Goal: Task Accomplishment & Management: Complete application form

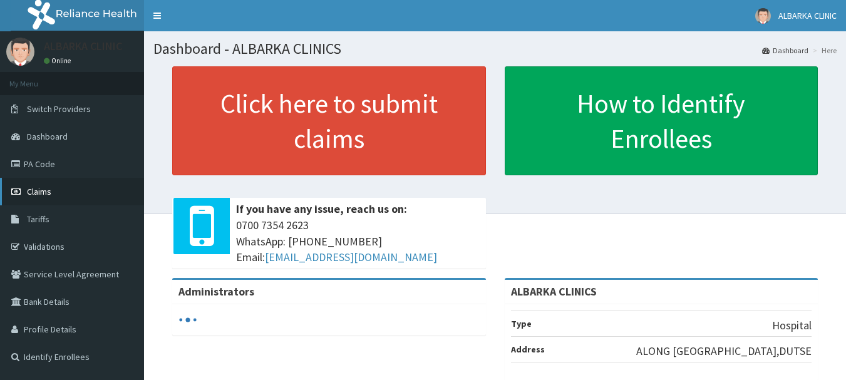
click at [37, 187] on span "Claims" at bounding box center [39, 191] width 24 height 11
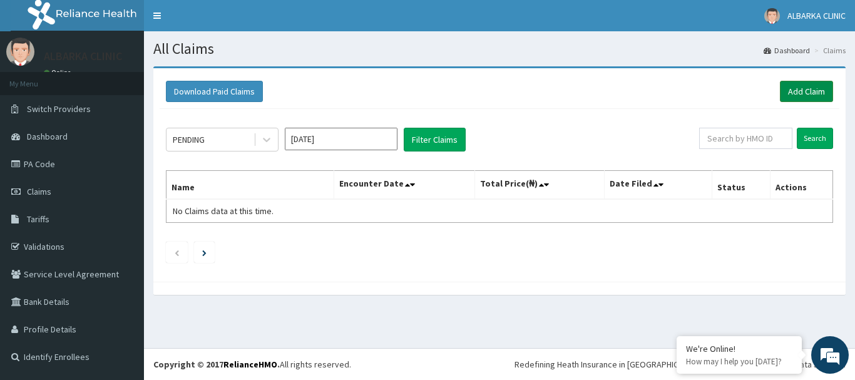
click at [806, 86] on link "Add Claim" at bounding box center [806, 91] width 53 height 21
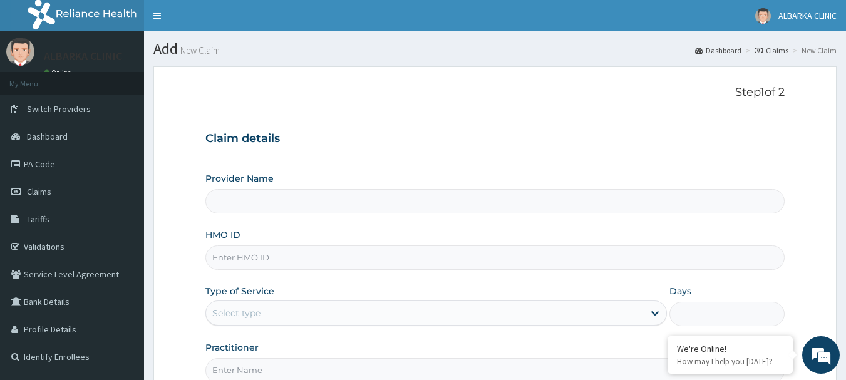
type input "ALBARKA CLINICS"
click at [255, 262] on input "HMO ID" at bounding box center [495, 257] width 580 height 24
type input "RSF/10010/A"
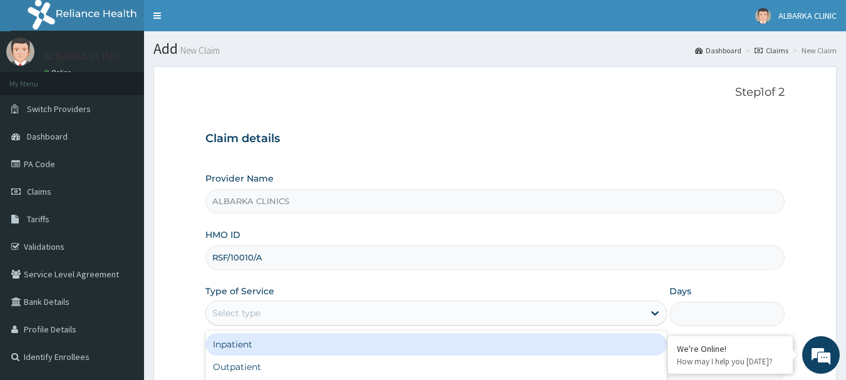
click at [284, 319] on div "Select type" at bounding box center [425, 313] width 438 height 20
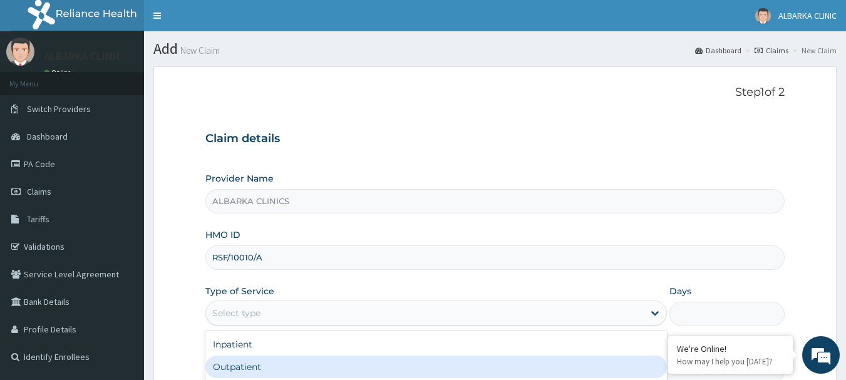
click at [233, 372] on div "Outpatient" at bounding box center [435, 367] width 461 height 23
type input "1"
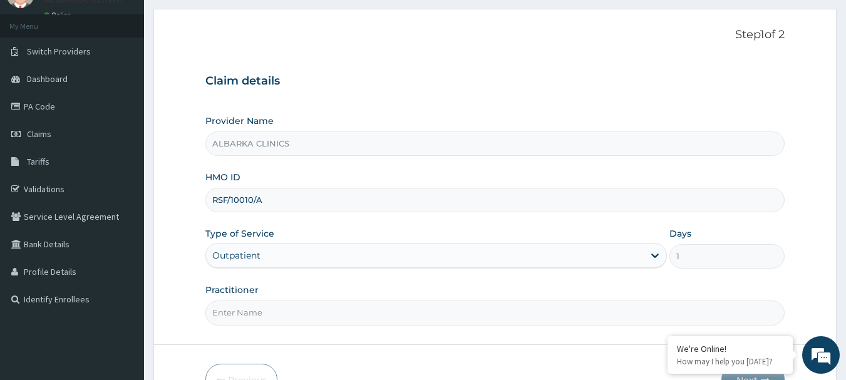
scroll to position [93, 0]
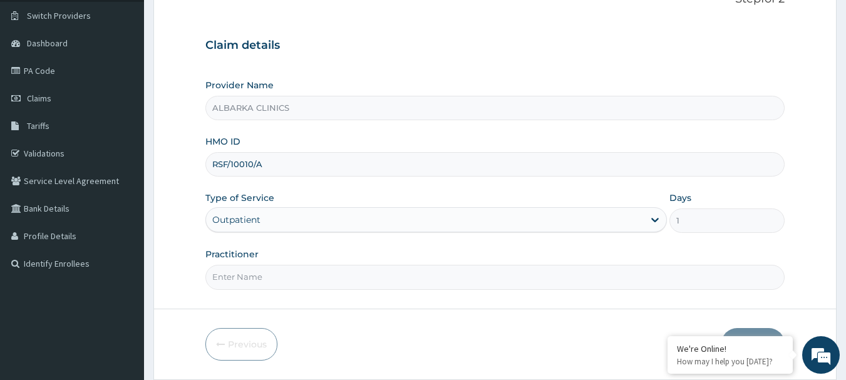
click at [337, 274] on input "Practitioner" at bounding box center [495, 277] width 580 height 24
type input "A"
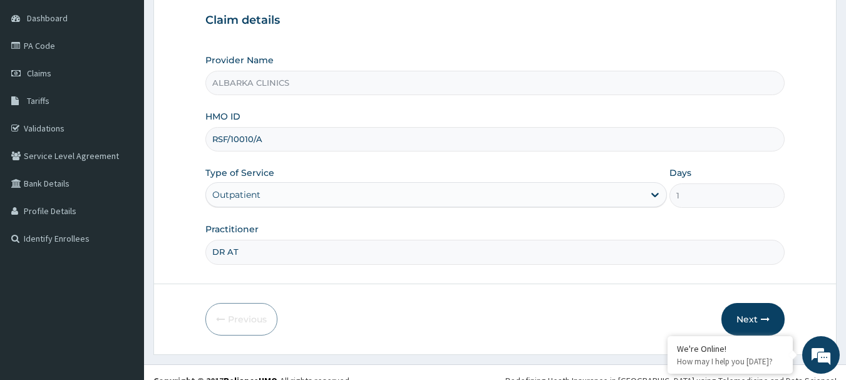
scroll to position [135, 0]
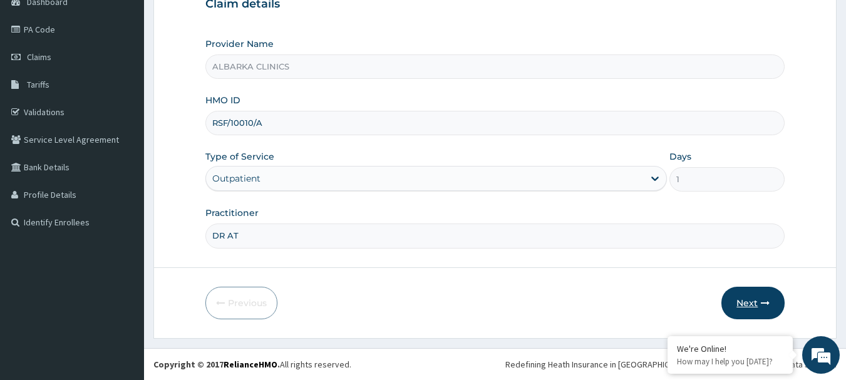
type input "DR AT"
click at [739, 295] on button "Next" at bounding box center [752, 303] width 63 height 33
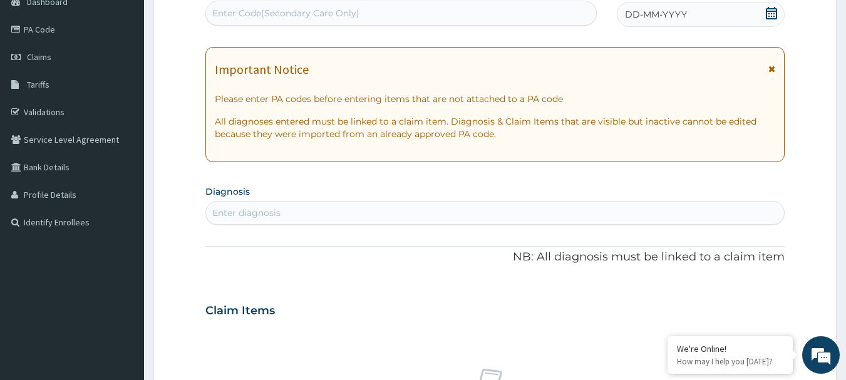
click at [768, 13] on icon at bounding box center [771, 13] width 13 height 13
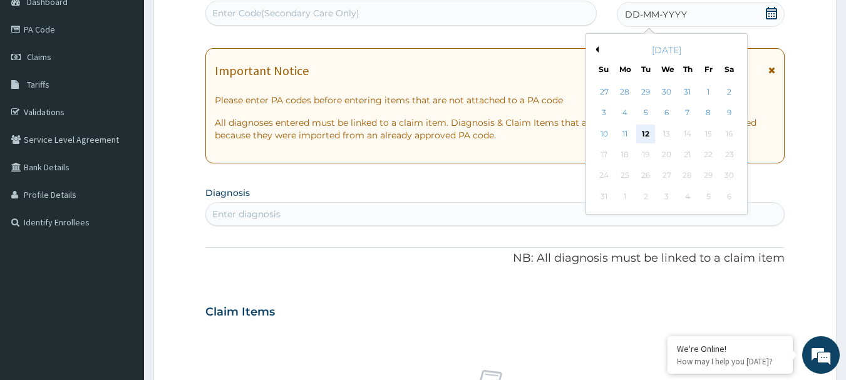
click at [645, 131] on div "12" at bounding box center [646, 134] width 19 height 19
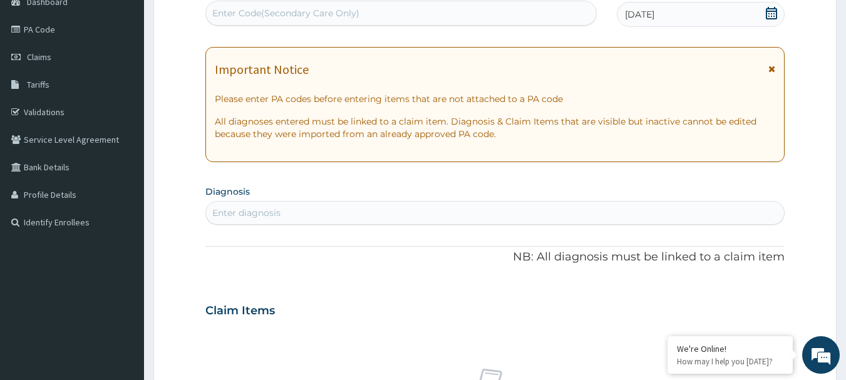
click at [399, 210] on div "Enter diagnosis" at bounding box center [495, 213] width 578 height 20
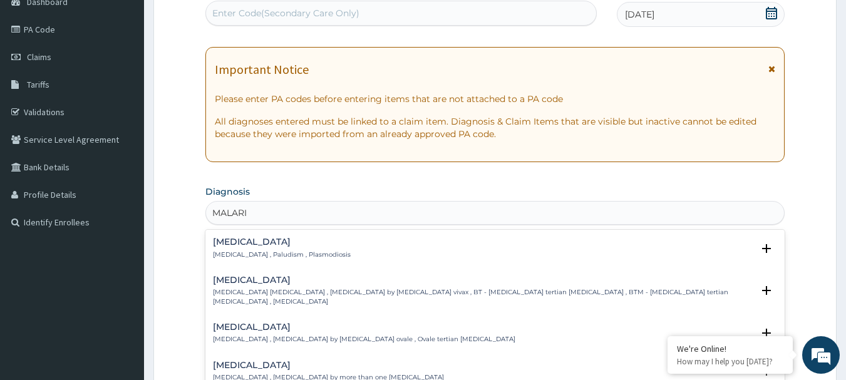
type input "MALARIA"
click at [275, 237] on div "Malaria Malaria , Paludism , Plasmodiosis Select Status Query Query covers susp…" at bounding box center [495, 251] width 580 height 38
click at [226, 254] on p "Malaria , Paludism , Plasmodiosis" at bounding box center [282, 254] width 138 height 9
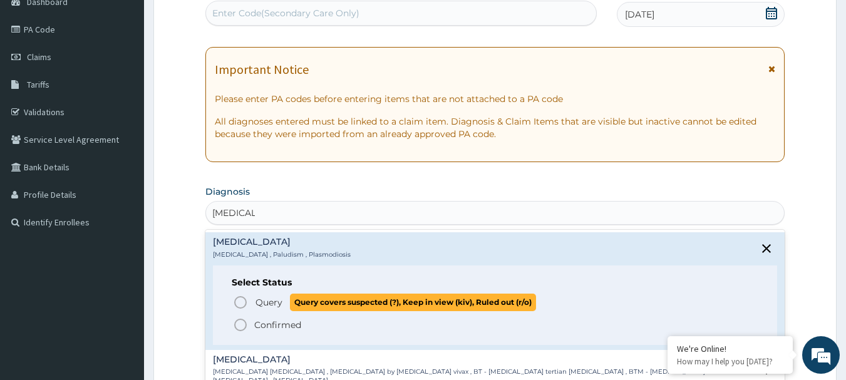
click at [238, 302] on icon "status option query" at bounding box center [240, 302] width 15 height 15
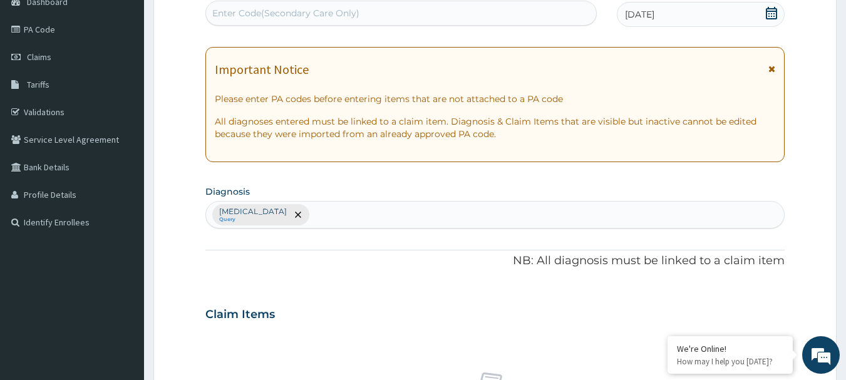
scroll to position [357, 0]
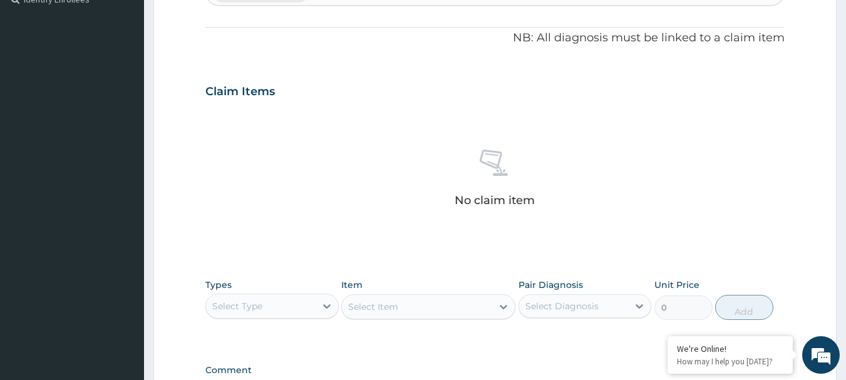
click at [296, 308] on div "Select Type" at bounding box center [261, 306] width 110 height 20
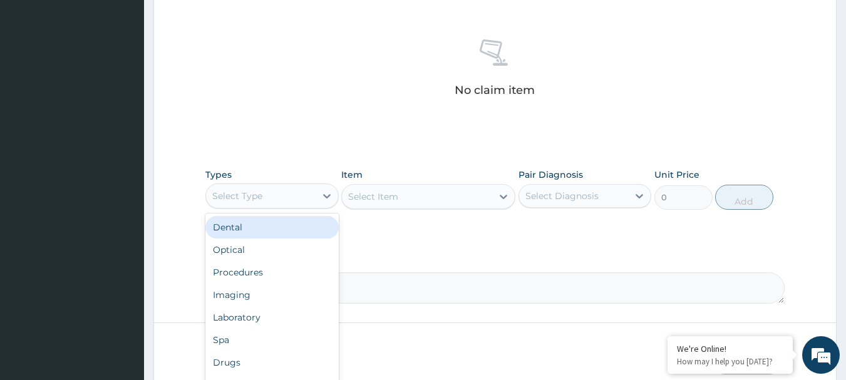
scroll to position [523, 0]
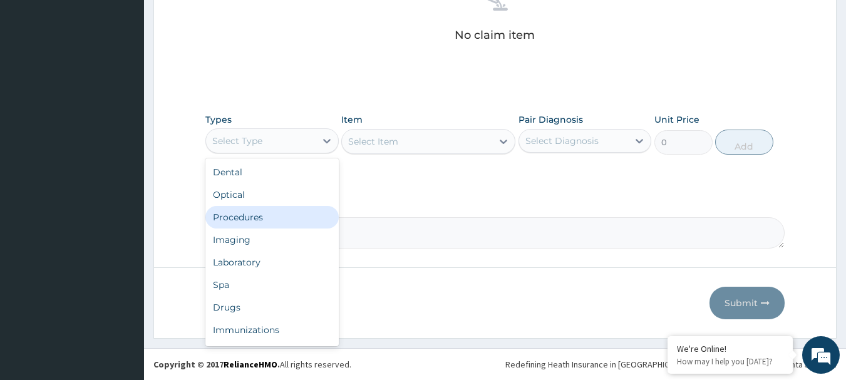
click at [226, 217] on div "Procedures" at bounding box center [271, 217] width 133 height 23
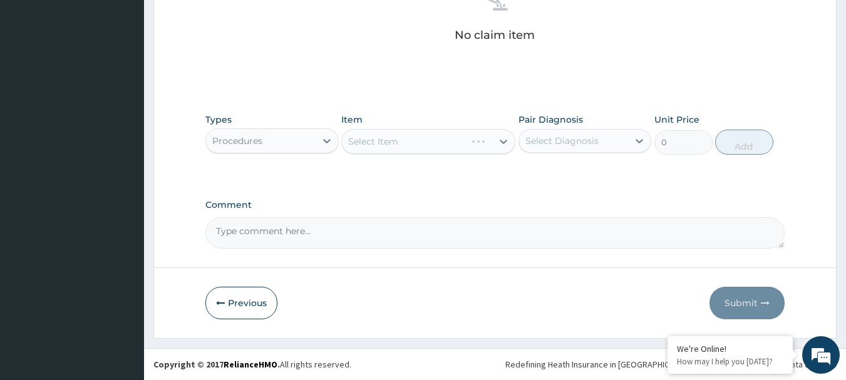
click at [375, 135] on div "Select Item" at bounding box center [428, 141] width 174 height 25
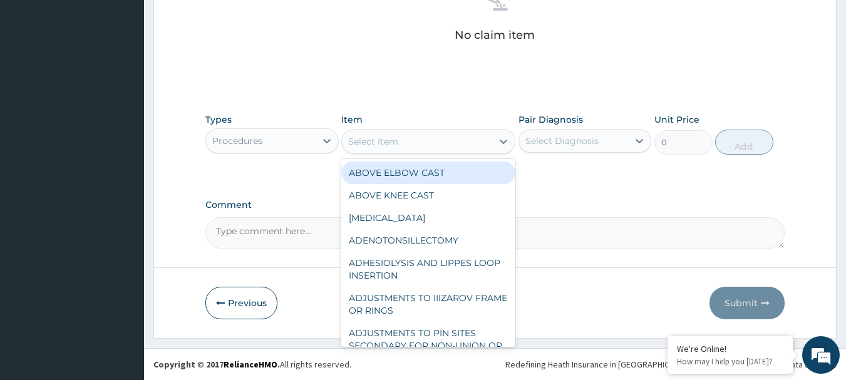
click at [375, 143] on div "Select Item" at bounding box center [373, 141] width 50 height 13
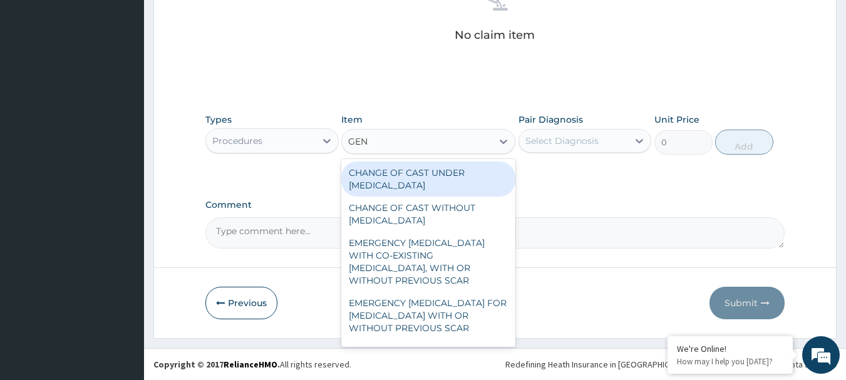
type input "GENE"
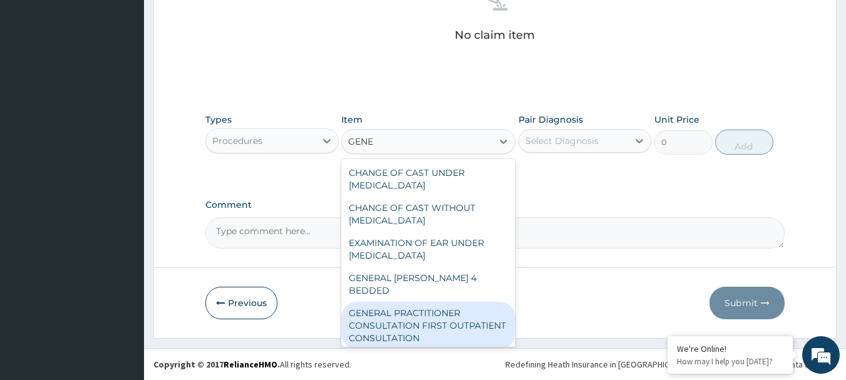
click at [351, 307] on div "GENERAL PRACTITIONER CONSULTATION FIRST OUTPATIENT CONSULTATION" at bounding box center [428, 326] width 174 height 48
type input "3547.5"
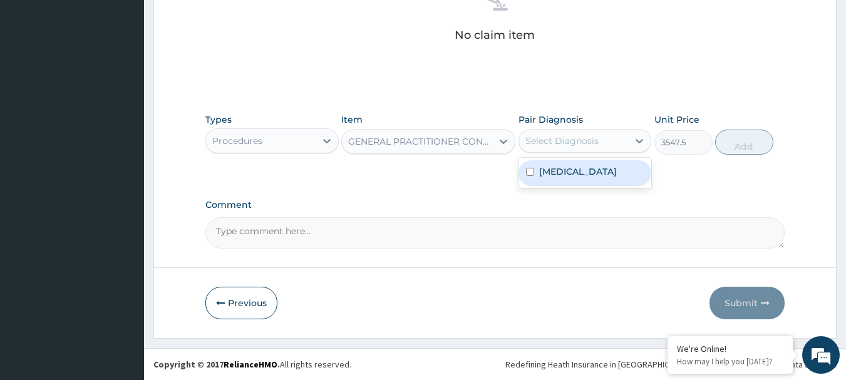
click at [567, 148] on div "Select Diagnosis" at bounding box center [574, 141] width 110 height 20
click at [566, 168] on label "Malaria" at bounding box center [578, 171] width 78 height 13
checkbox input "true"
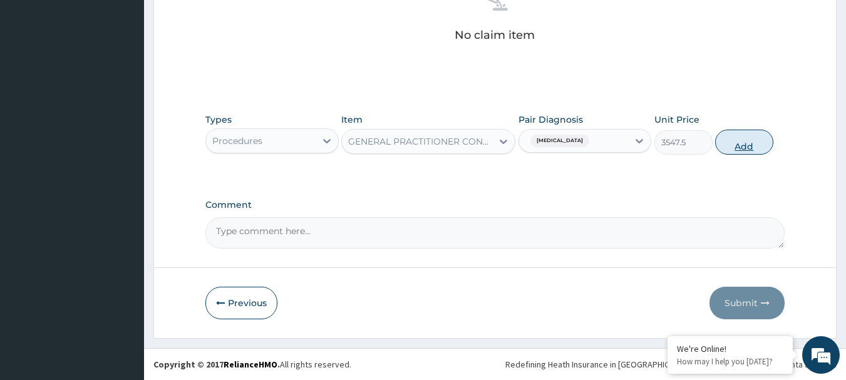
click at [735, 145] on button "Add" at bounding box center [744, 142] width 58 height 25
type input "0"
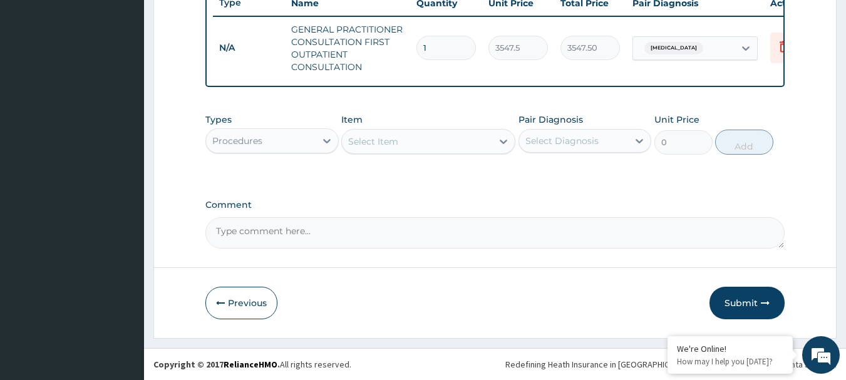
click at [432, 142] on div "Select Item" at bounding box center [417, 141] width 150 height 20
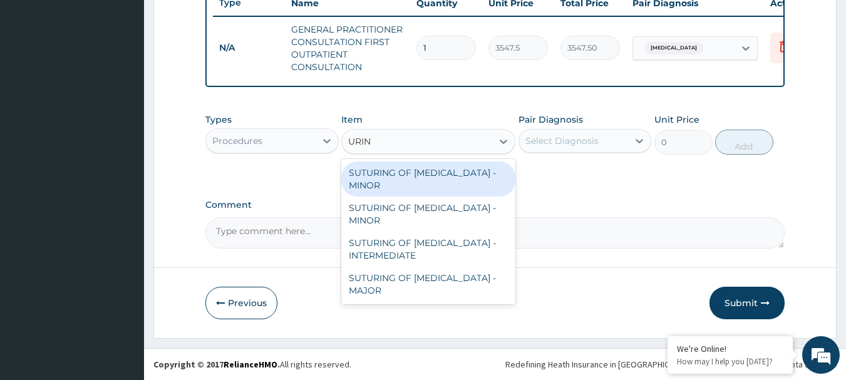
type input "URIN"
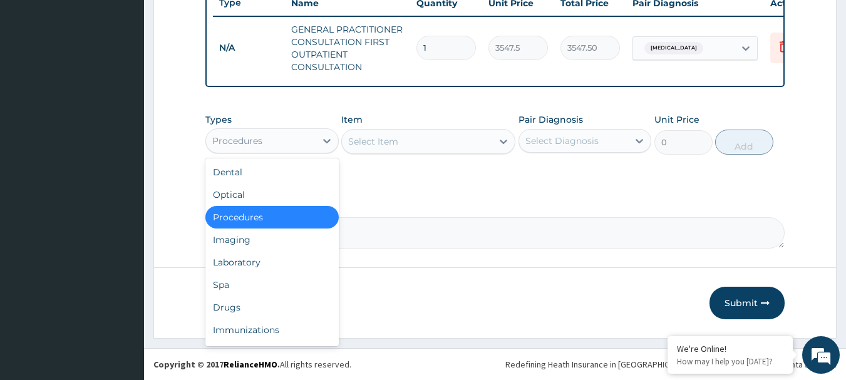
click at [252, 136] on div "Procedures" at bounding box center [237, 141] width 50 height 13
click at [216, 255] on div "Laboratory" at bounding box center [271, 262] width 133 height 23
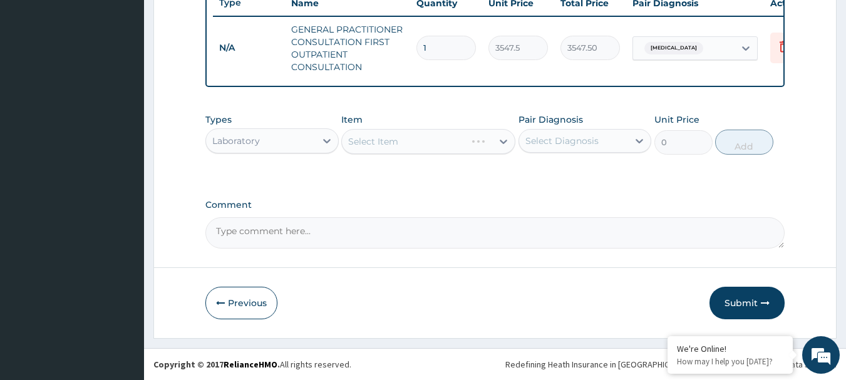
click at [364, 150] on div "Select Item" at bounding box center [428, 141] width 174 height 25
click at [360, 144] on div "Select Item" at bounding box center [373, 141] width 50 height 13
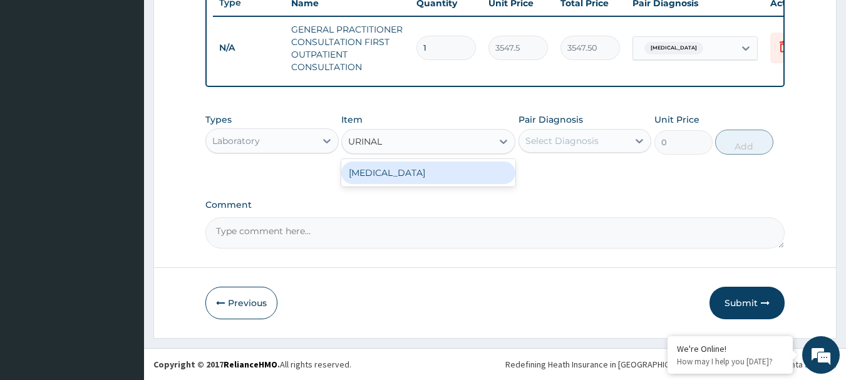
type input "URINALY"
click at [369, 170] on div "URINALYSIS" at bounding box center [428, 172] width 174 height 23
type input "1612.5"
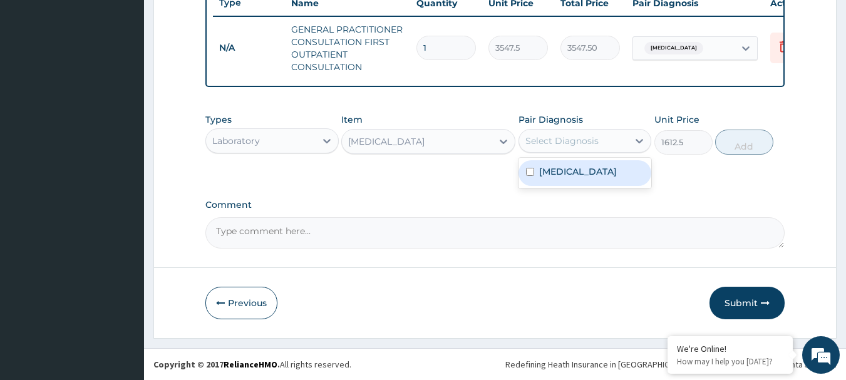
click at [576, 144] on div "Select Diagnosis" at bounding box center [561, 141] width 73 height 13
click at [556, 175] on label "Malaria" at bounding box center [578, 171] width 78 height 13
checkbox input "true"
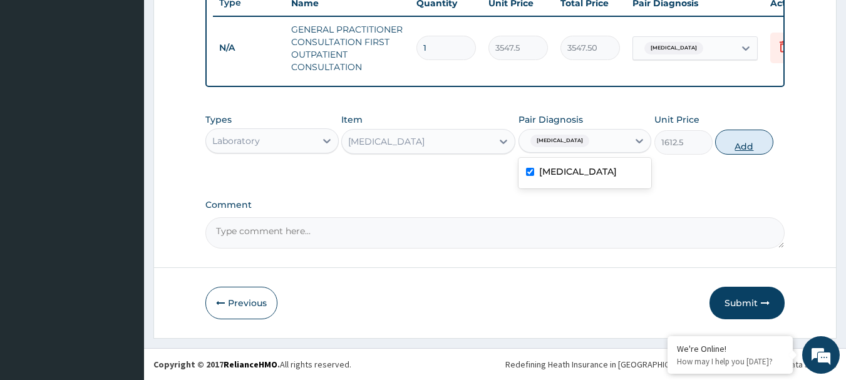
click at [746, 146] on button "Add" at bounding box center [744, 142] width 58 height 25
type input "0"
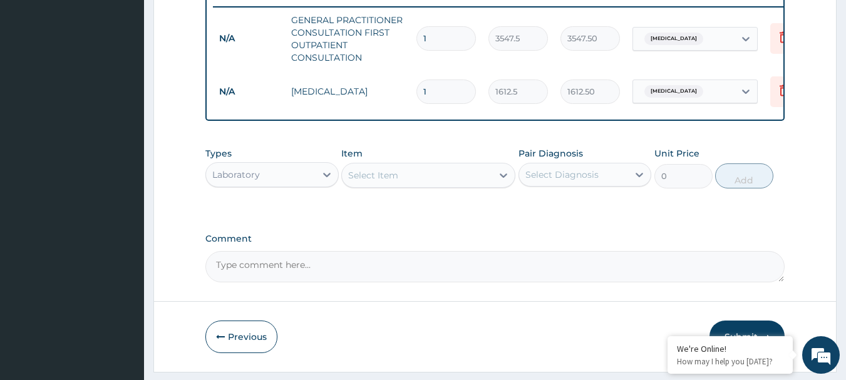
click at [400, 185] on div "Select Item" at bounding box center [417, 175] width 150 height 20
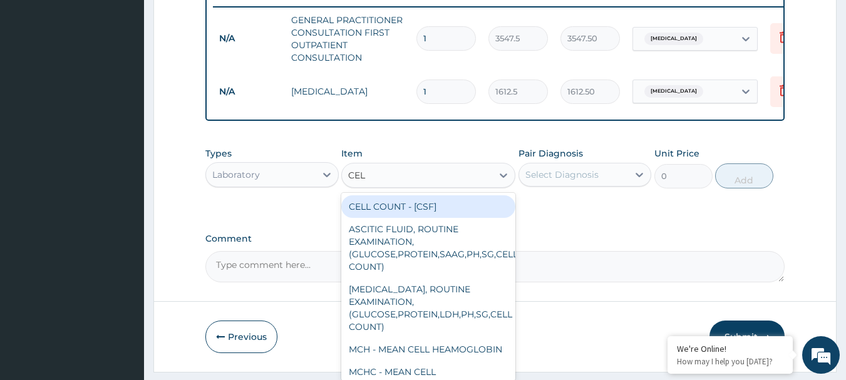
type input "CELL"
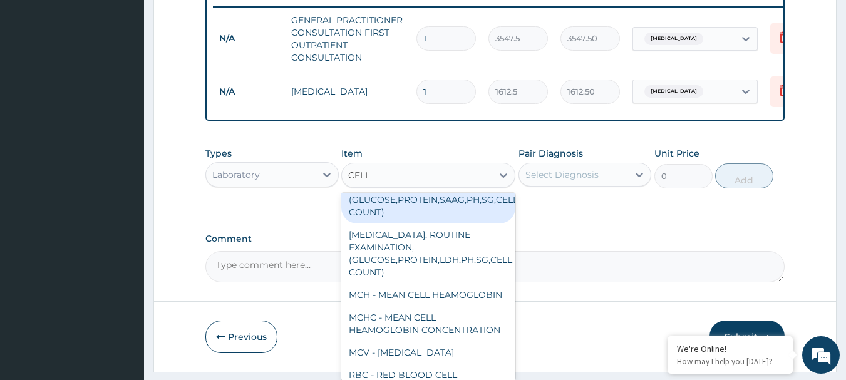
scroll to position [0, 0]
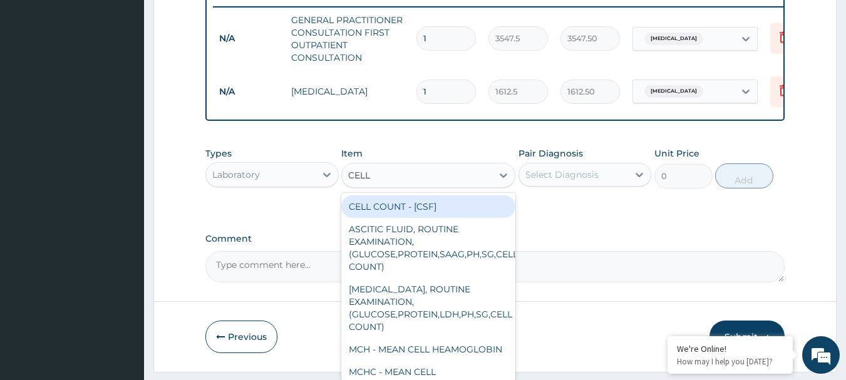
click at [412, 203] on div "CELL COUNT - [CSF] ASCITIC FLUID, ROUTINE EXAMINATION, (GLUCOSE,PROTEIN,SAAG,PH…" at bounding box center [428, 287] width 174 height 188
click at [406, 217] on div "CELL COUNT - [CSF]" at bounding box center [428, 206] width 174 height 23
type input "3762.5"
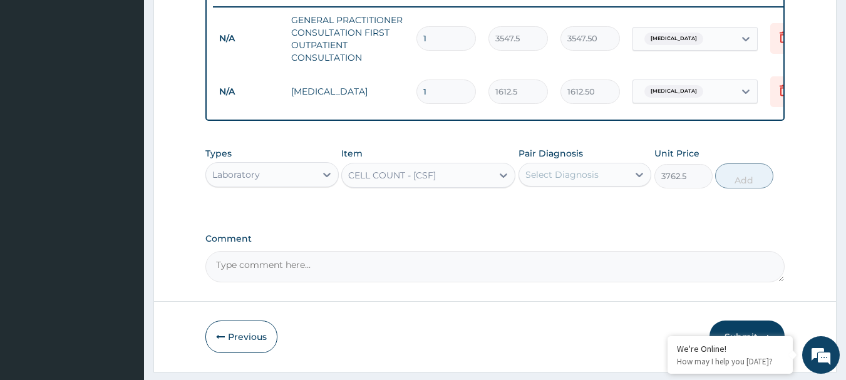
click at [576, 181] on div "Select Diagnosis" at bounding box center [561, 174] width 73 height 13
click at [568, 220] on div "Malaria" at bounding box center [584, 207] width 133 height 26
checkbox input "true"
click at [752, 187] on button "Add" at bounding box center [744, 175] width 58 height 25
type input "0"
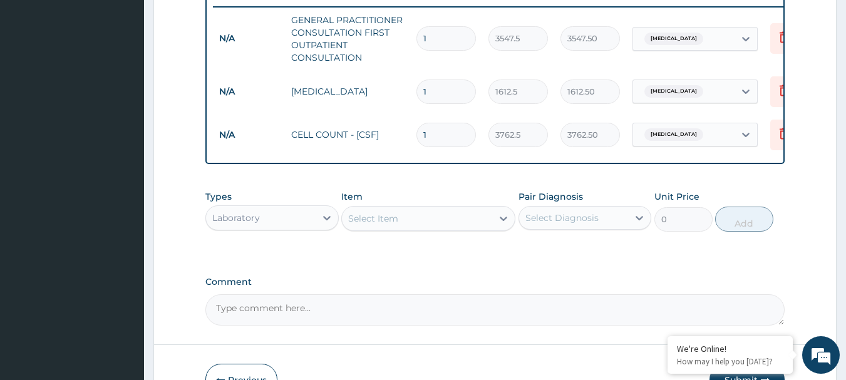
click at [396, 228] on div "Select Item" at bounding box center [417, 218] width 150 height 20
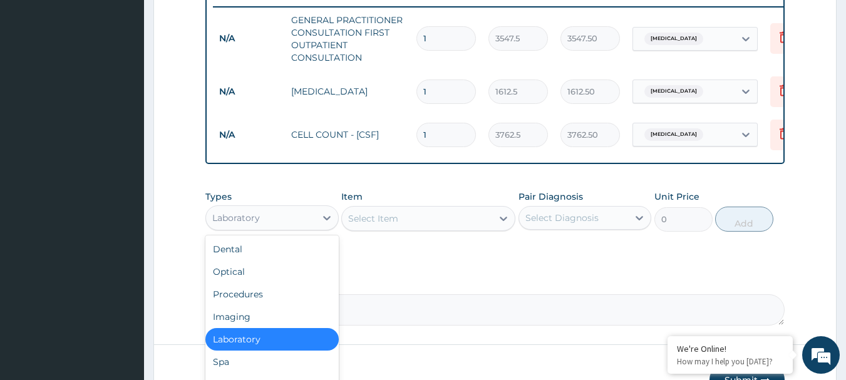
click at [252, 230] on div "Laboratory" at bounding box center [271, 217] width 133 height 25
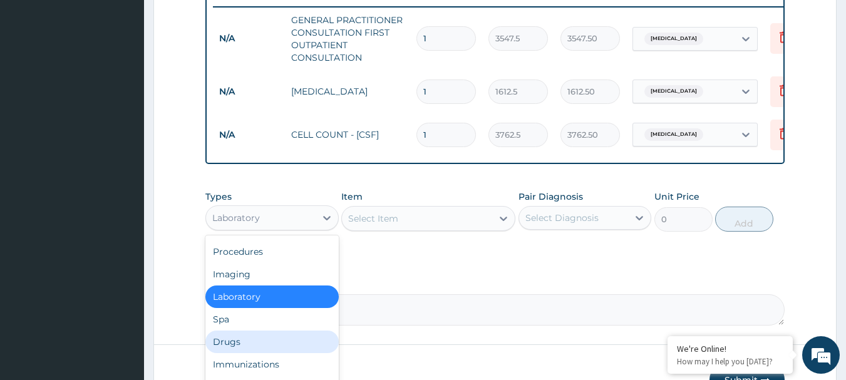
click at [219, 351] on div "Drugs" at bounding box center [271, 341] width 133 height 23
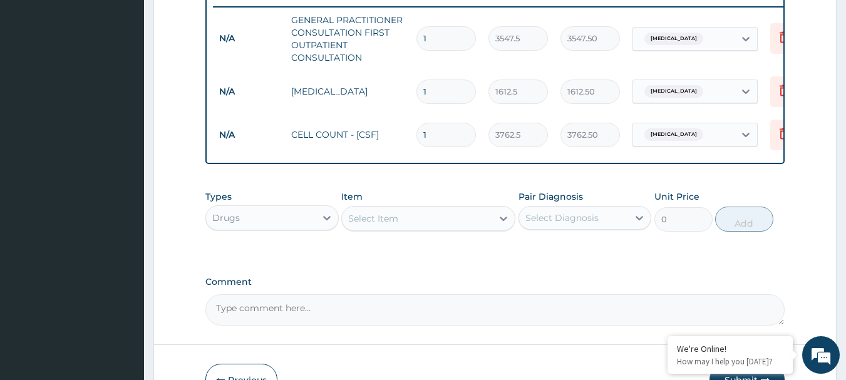
click at [379, 238] on div "Types option Drugs, selected. Select is focused ,type to refine list, press Dow…" at bounding box center [495, 211] width 580 height 54
click at [374, 225] on div "Select Item" at bounding box center [373, 218] width 50 height 13
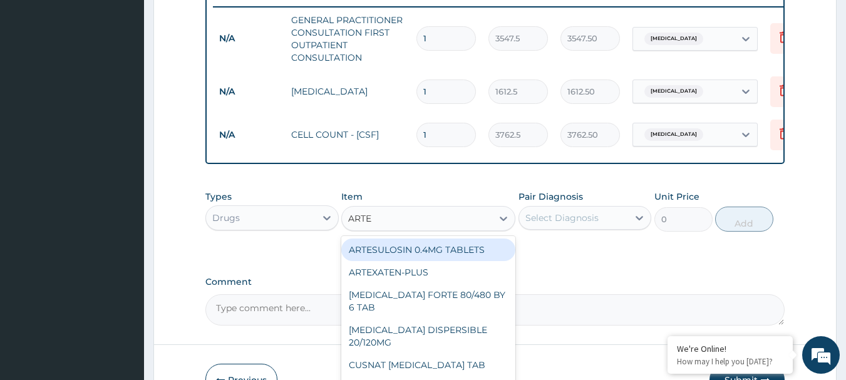
type input "ARTEM"
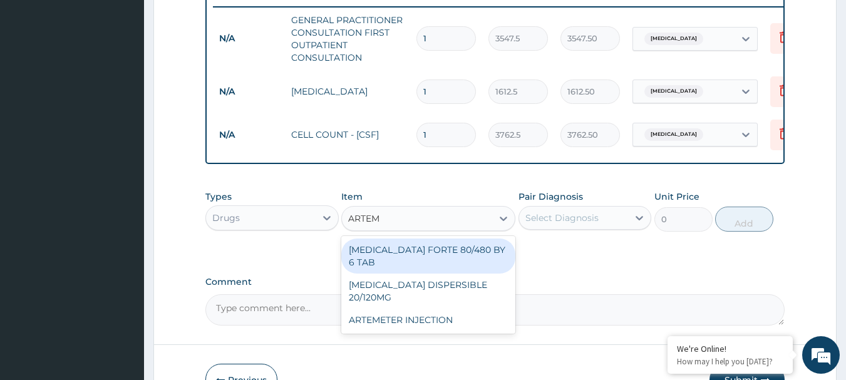
click at [377, 264] on div "COARTEM FORTE 80/480 BY 6 TAB" at bounding box center [428, 255] width 174 height 35
type input "449.35"
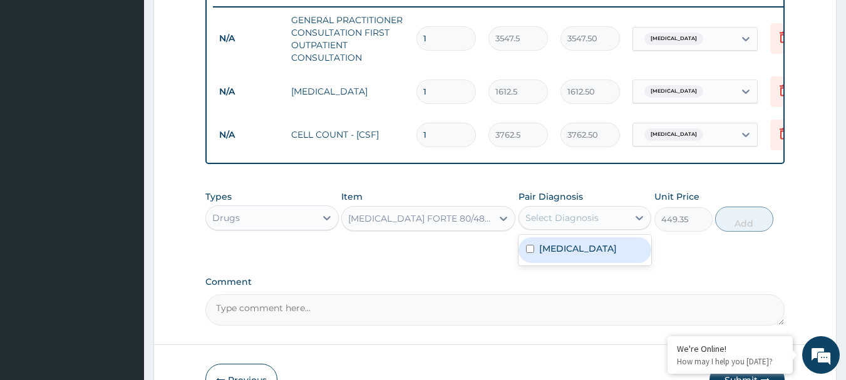
click at [550, 223] on div "Select Diagnosis" at bounding box center [561, 218] width 73 height 13
click at [543, 253] on label "Malaria" at bounding box center [578, 248] width 78 height 13
checkbox input "true"
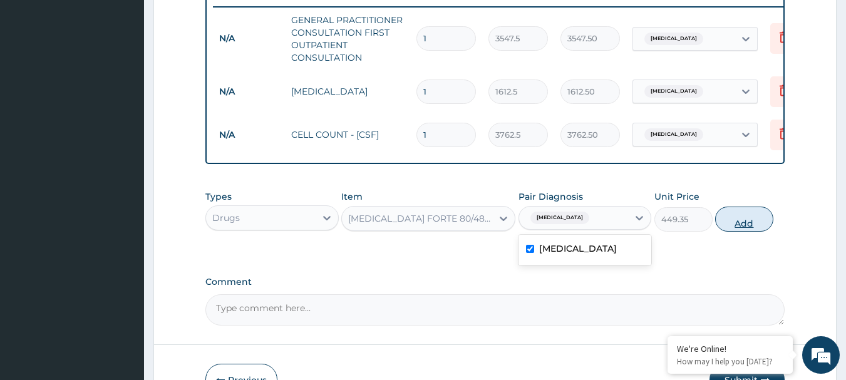
click at [750, 225] on button "Add" at bounding box center [744, 219] width 58 height 25
type input "0"
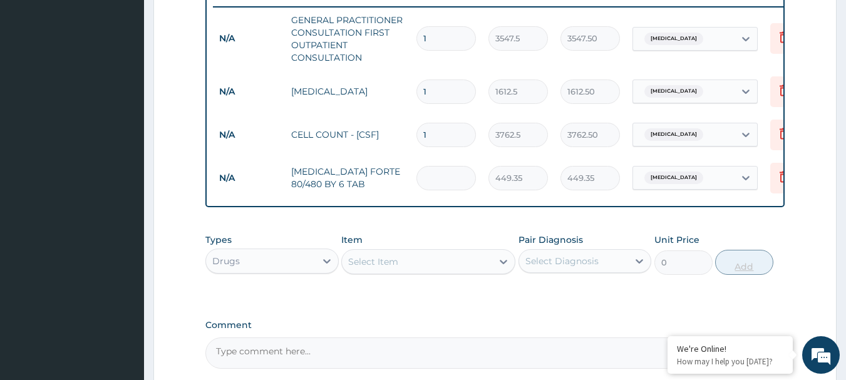
type input "0.00"
type input "6"
type input "2696.10"
type input "6"
click at [443, 272] on div "Select Item" at bounding box center [417, 262] width 150 height 20
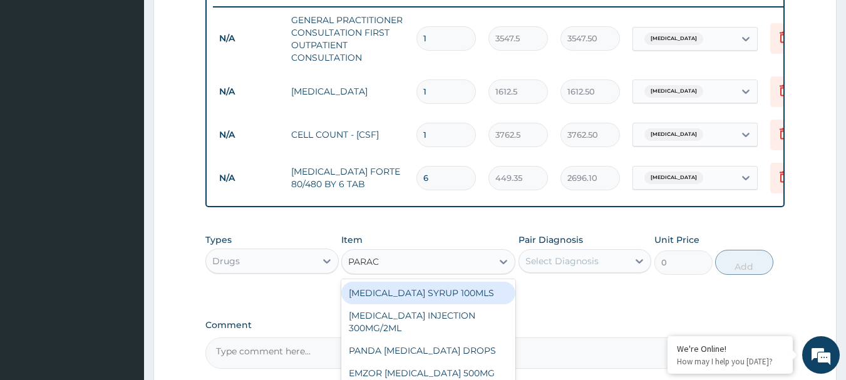
type input "PARACE"
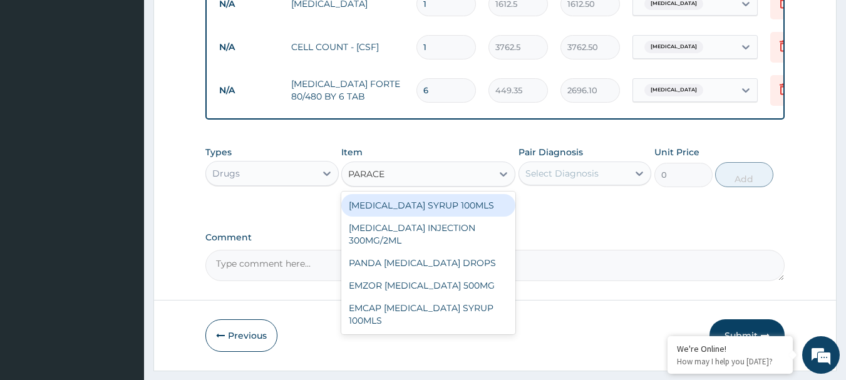
scroll to position [585, 0]
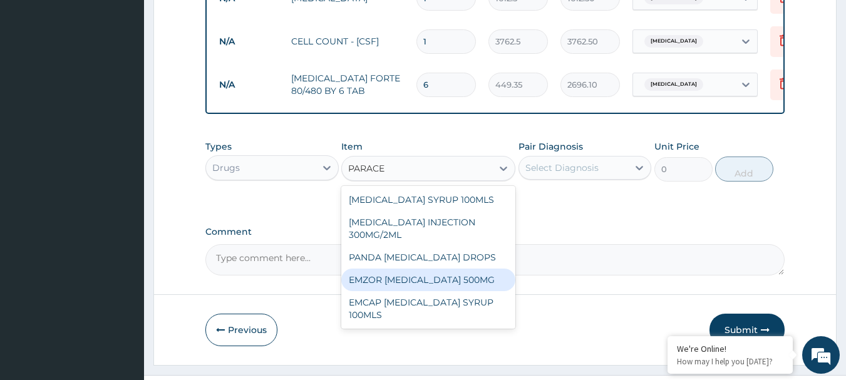
click at [479, 290] on div "EMZOR PARACETAMOL 500MG" at bounding box center [428, 280] width 174 height 23
type input "23.65"
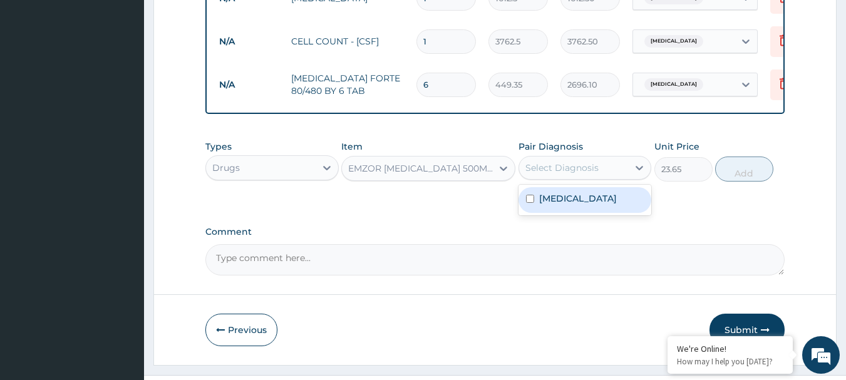
click at [532, 174] on div "Select Diagnosis" at bounding box center [561, 167] width 73 height 13
click at [531, 203] on input "checkbox" at bounding box center [530, 199] width 8 height 8
checkbox input "true"
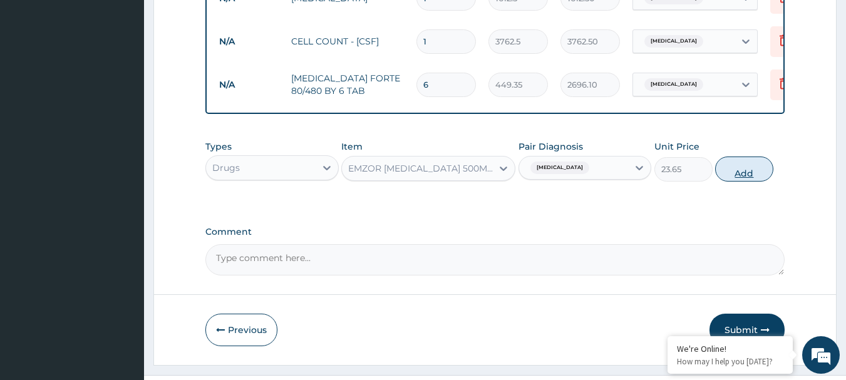
click at [735, 177] on button "Add" at bounding box center [744, 168] width 58 height 25
type input "0"
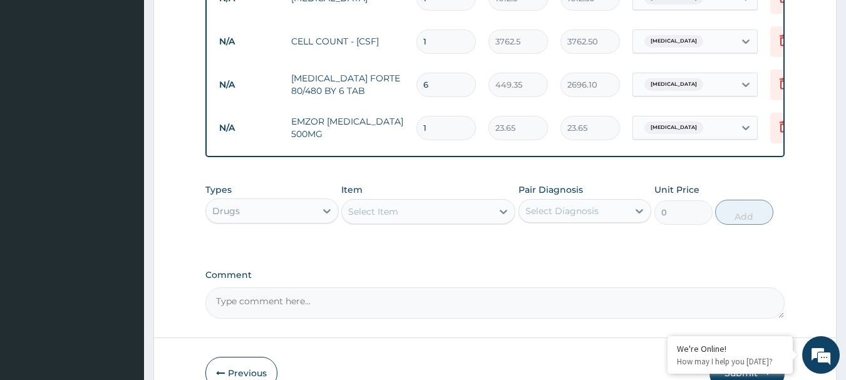
type input "0.00"
type input "2"
type input "47.30"
type input "20"
type input "473.00"
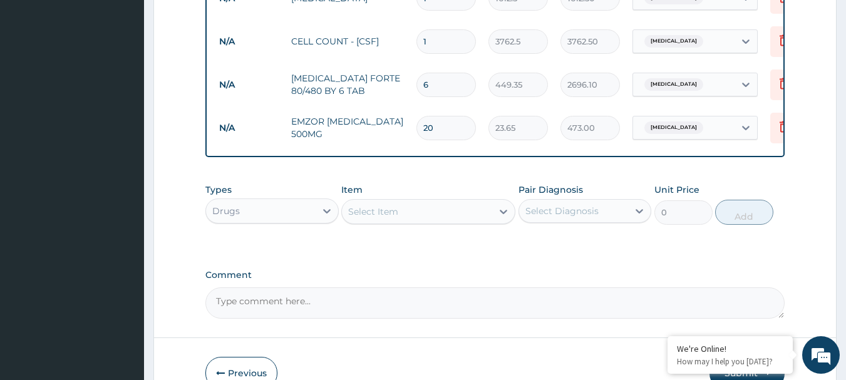
type input "20"
click at [355, 218] on div "Select Item" at bounding box center [373, 211] width 50 height 13
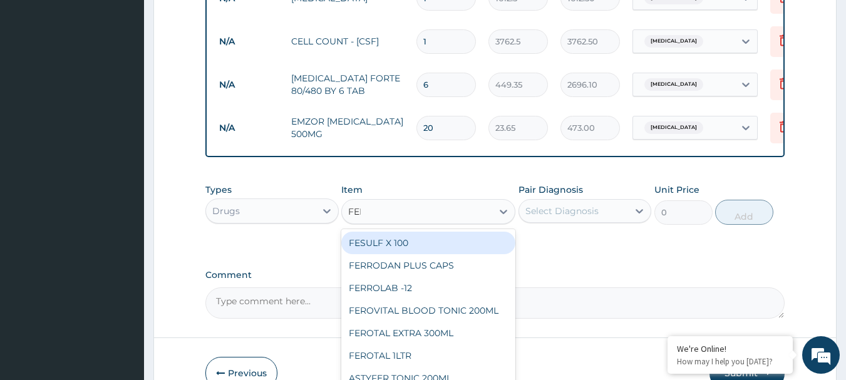
type input "FERR"
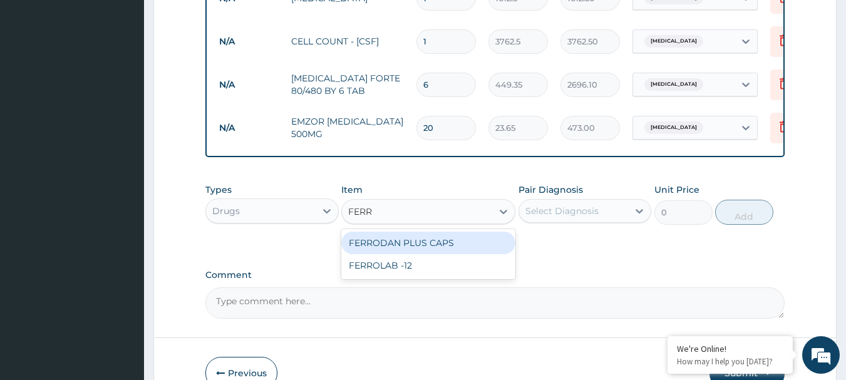
click at [367, 248] on div "FERRODAN PLUS CAPS" at bounding box center [428, 243] width 174 height 23
type input "23.65"
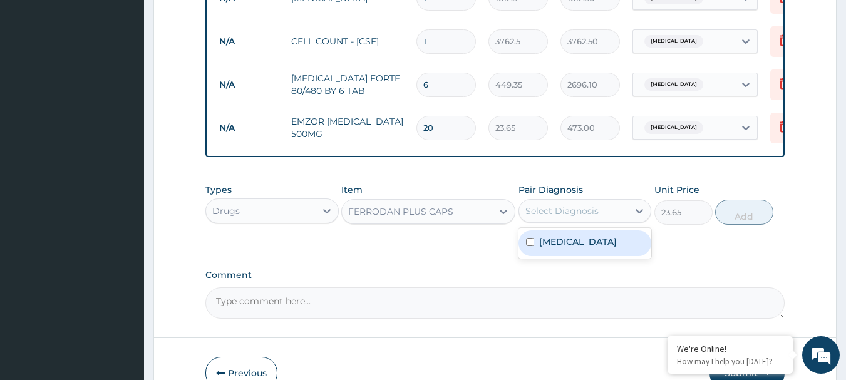
click at [530, 217] on div "Select Diagnosis" at bounding box center [561, 211] width 73 height 13
type input "20"
click at [633, 253] on div "Malaria" at bounding box center [584, 243] width 133 height 26
checkbox input "true"
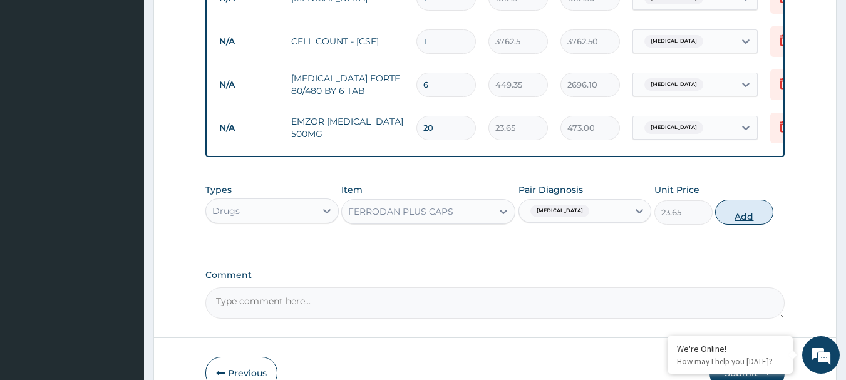
click at [753, 225] on button "Add" at bounding box center [744, 212] width 58 height 25
type input "0"
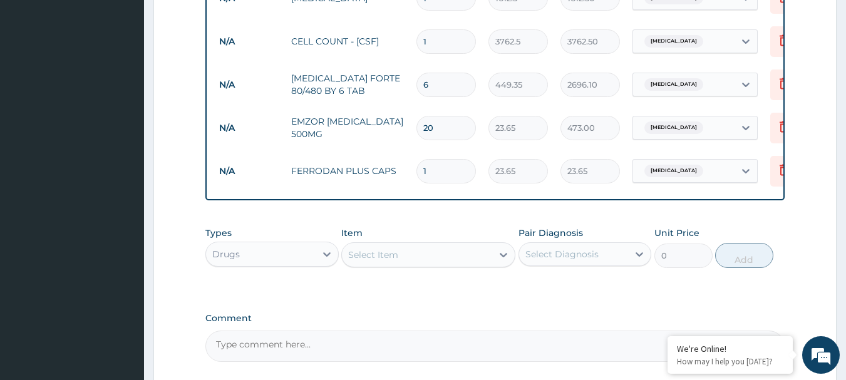
click at [468, 173] on input "1" at bounding box center [445, 171] width 59 height 24
type input "0.00"
type input "2"
type input "47.30"
type input "20"
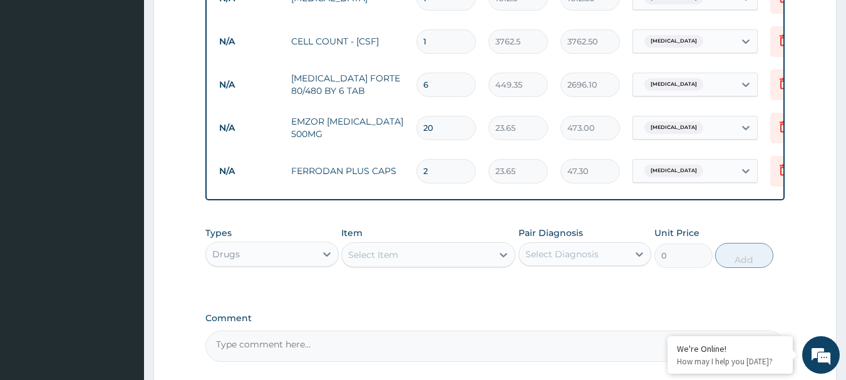
type input "473.00"
type input "20"
click at [367, 293] on div "Types Drugs Item Select Item Pair Diagnosis Select Diagnosis Unit Price 0 Add" at bounding box center [495, 256] width 580 height 73
click at [361, 265] on div "Select Item" at bounding box center [417, 255] width 150 height 20
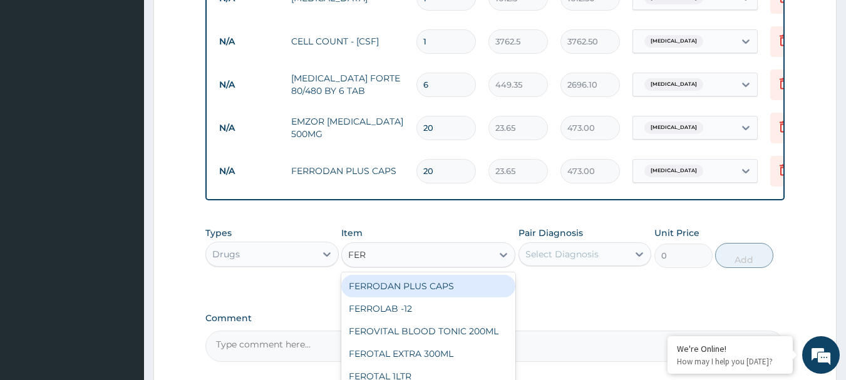
type input "FERR"
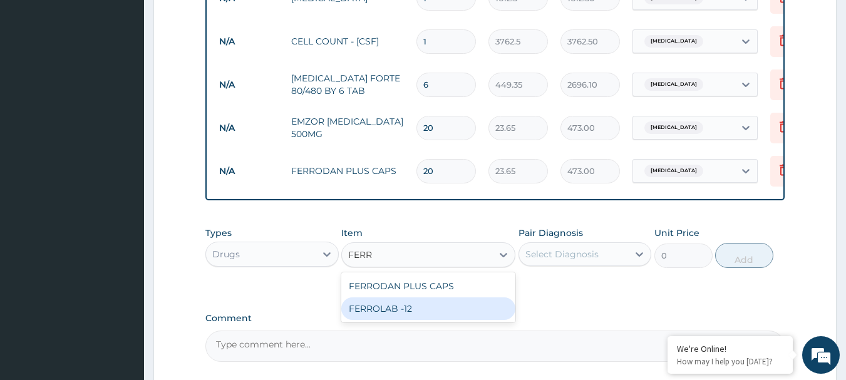
click at [364, 315] on div "FERROLAB -12" at bounding box center [428, 308] width 174 height 23
type input "23.65"
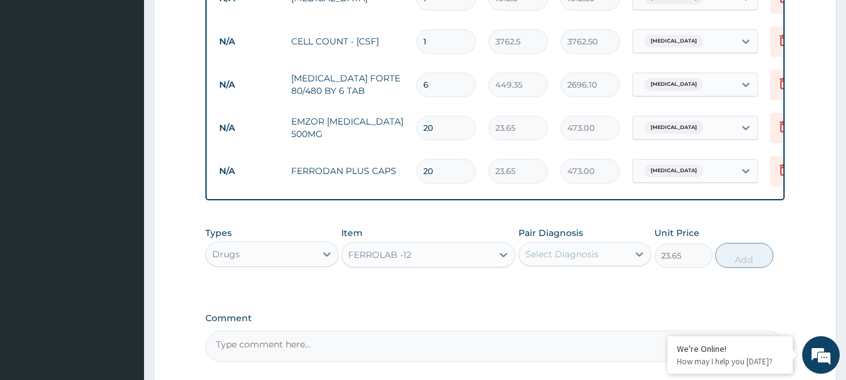
scroll to position [708, 0]
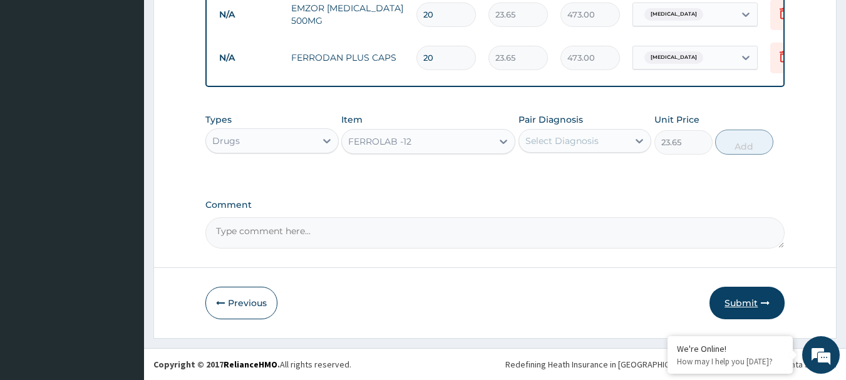
click at [755, 309] on button "Submit" at bounding box center [746, 303] width 75 height 33
